Goal: Transaction & Acquisition: Purchase product/service

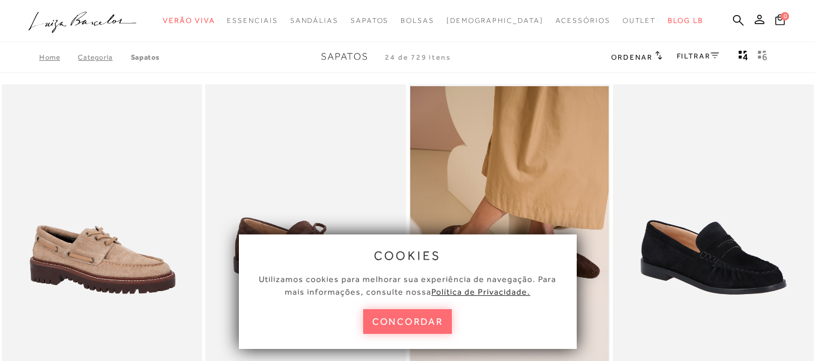
click at [410, 312] on button "concordar" at bounding box center [407, 321] width 89 height 25
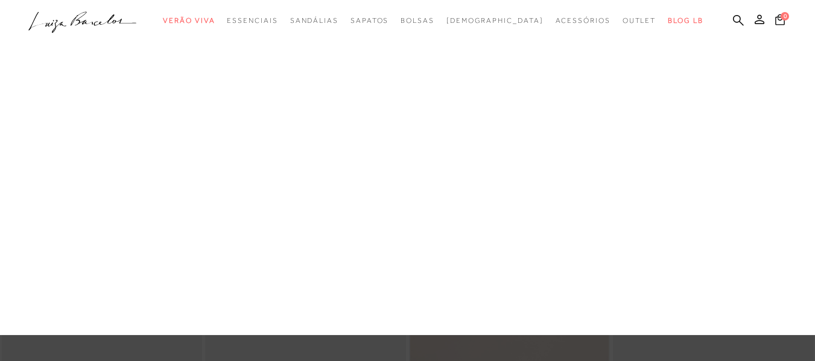
click at [0, 0] on div "Salto Baixo Salto Médio [GEOGRAPHIC_DATA] Salto Bloco [GEOGRAPHIC_DATA] Platafo…" at bounding box center [0, 0] width 0 height 0
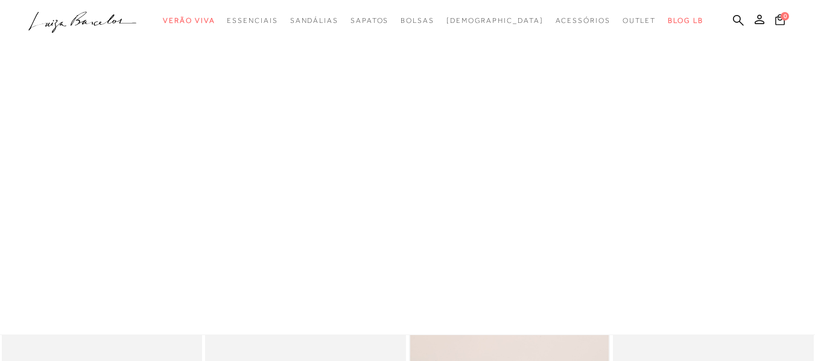
click at [314, 169] on div at bounding box center [407, 167] width 815 height 335
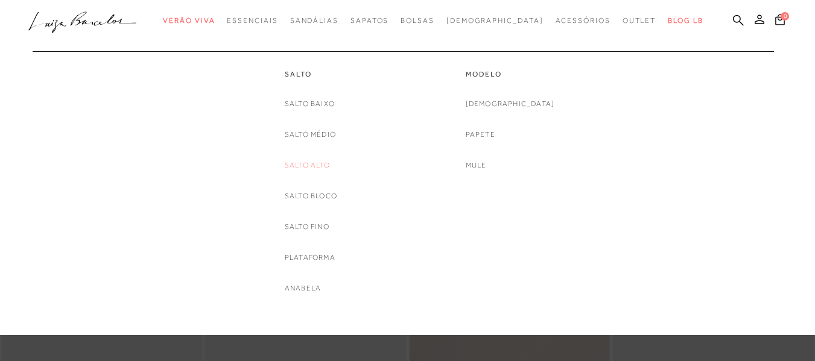
click at [313, 165] on link "Salto Alto" at bounding box center [307, 165] width 45 height 13
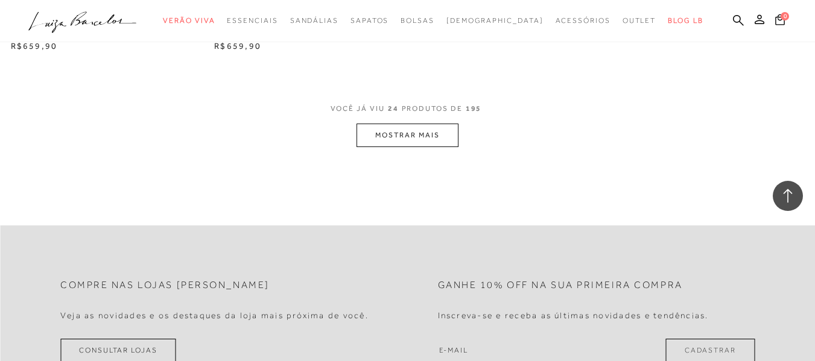
scroll to position [2306, 0]
click at [396, 142] on button "MOSTRAR MAIS" at bounding box center [406, 136] width 101 height 24
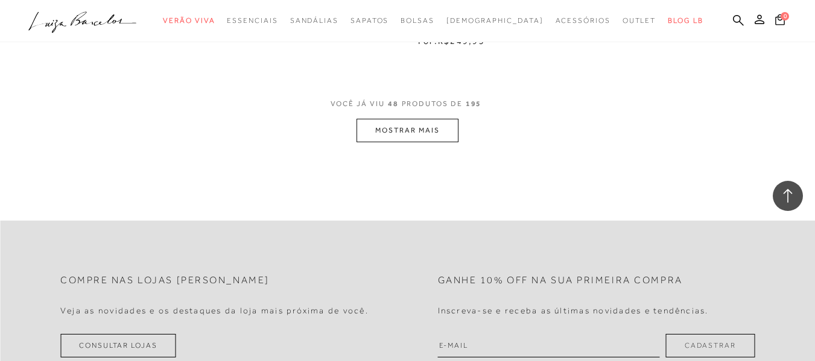
scroll to position [4632, 0]
click at [395, 122] on button "MOSTRAR MAIS" at bounding box center [406, 130] width 101 height 24
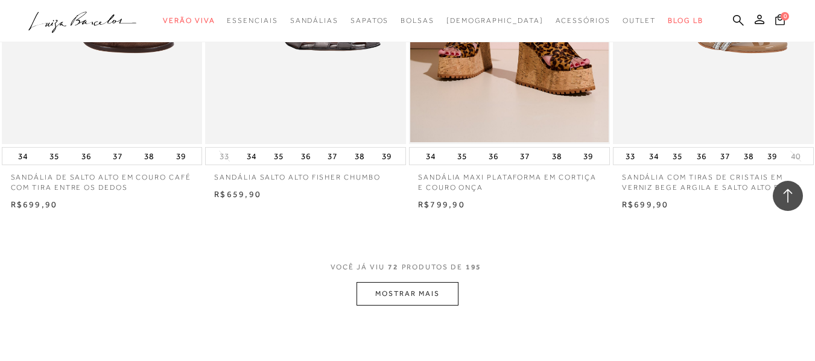
scroll to position [6834, 0]
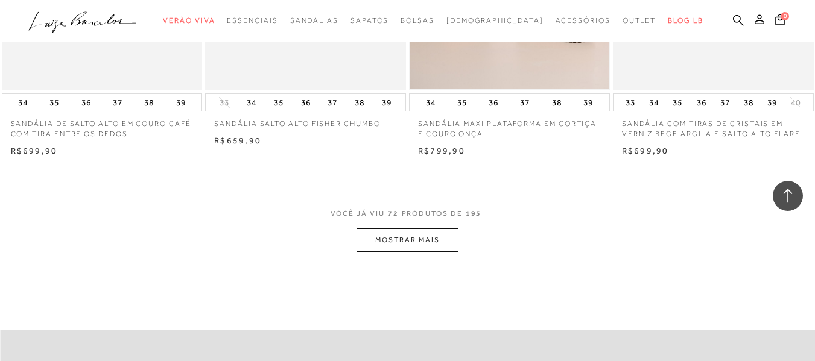
click at [423, 229] on button "MOSTRAR MAIS" at bounding box center [406, 241] width 101 height 24
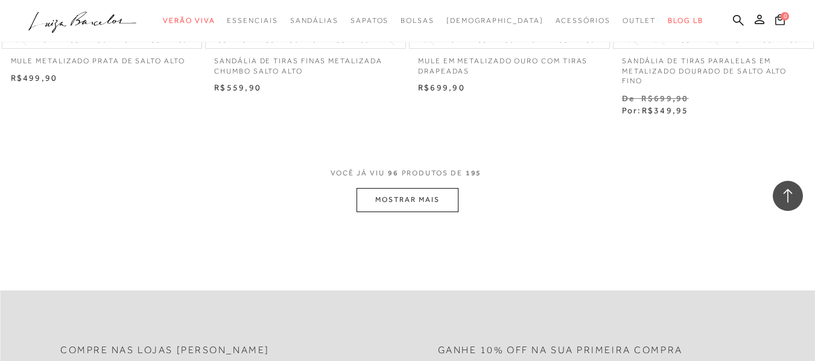
scroll to position [9222, 0]
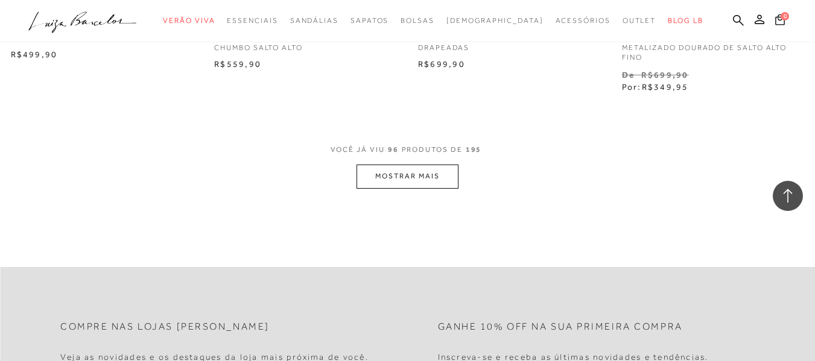
click at [387, 171] on button "MOSTRAR MAIS" at bounding box center [406, 177] width 101 height 24
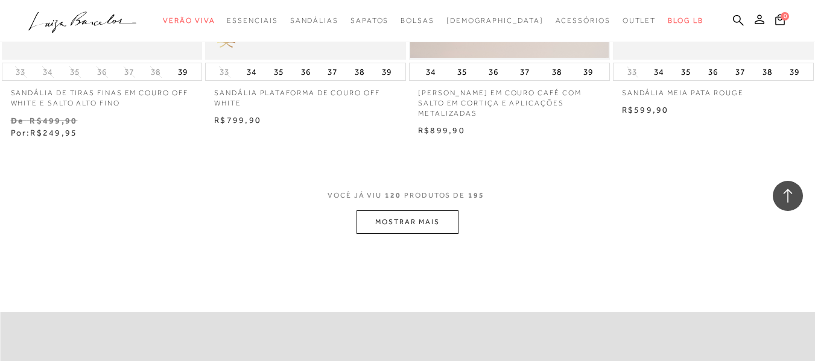
scroll to position [11489, 0]
click at [385, 210] on button "MOSTRAR MAIS" at bounding box center [406, 222] width 101 height 24
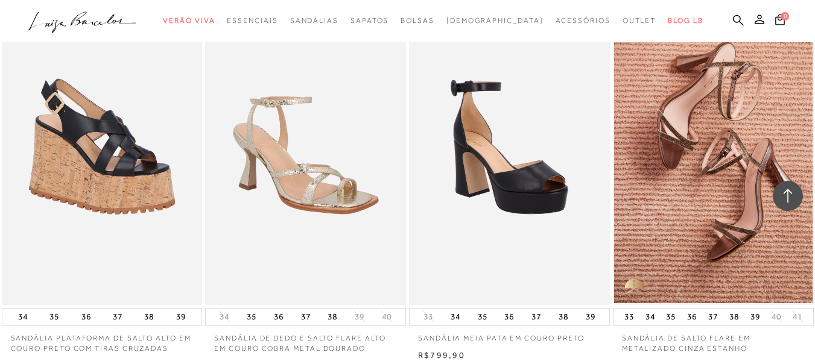
scroll to position [13844, 0]
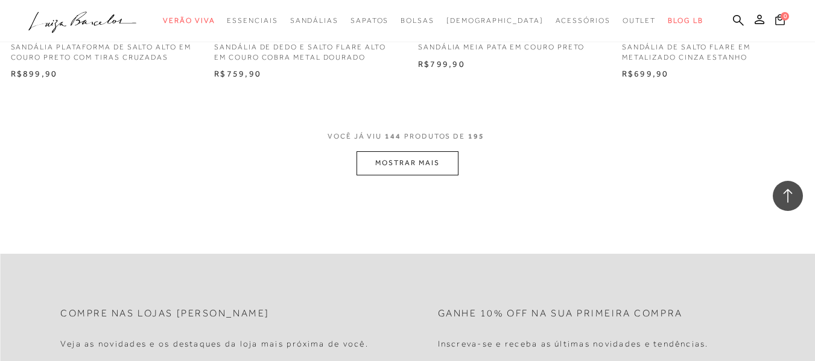
click at [388, 151] on button "MOSTRAR MAIS" at bounding box center [406, 163] width 101 height 24
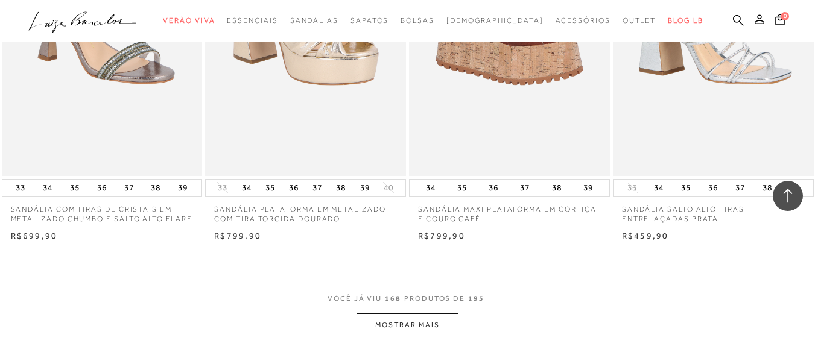
scroll to position [16045, 0]
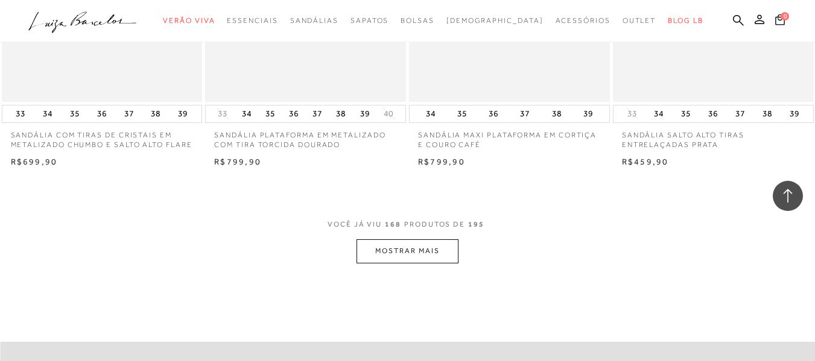
click at [417, 245] on button "MOSTRAR MAIS" at bounding box center [406, 251] width 101 height 24
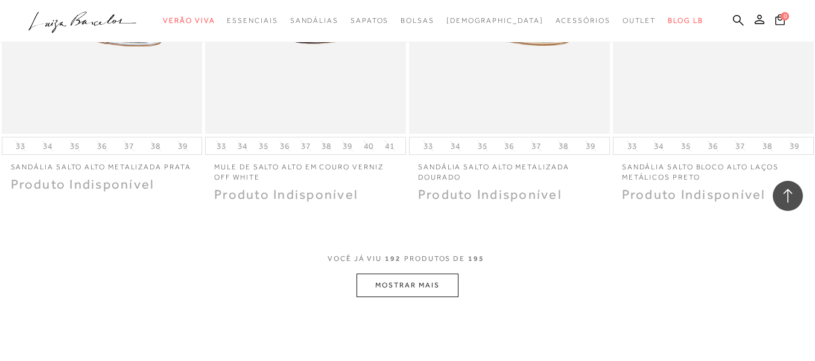
scroll to position [18337, 0]
click at [400, 274] on button "MOSTRAR MAIS" at bounding box center [406, 285] width 101 height 24
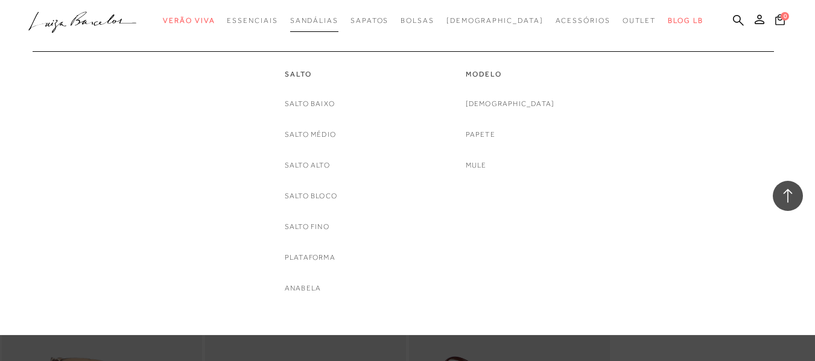
scroll to position [16773, 0]
click at [300, 196] on link "Salto Bloco" at bounding box center [311, 196] width 52 height 13
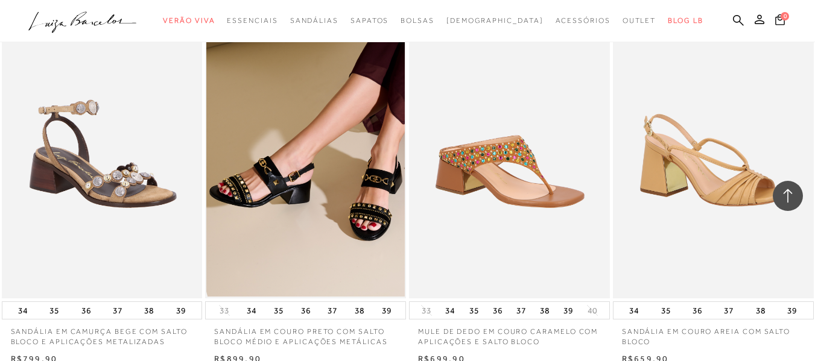
scroll to position [1653, 0]
